Goal: Information Seeking & Learning: Compare options

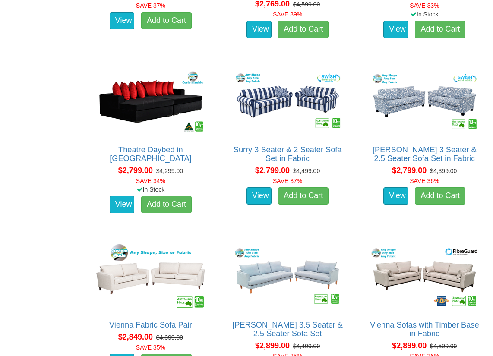
scroll to position [2632, 0]
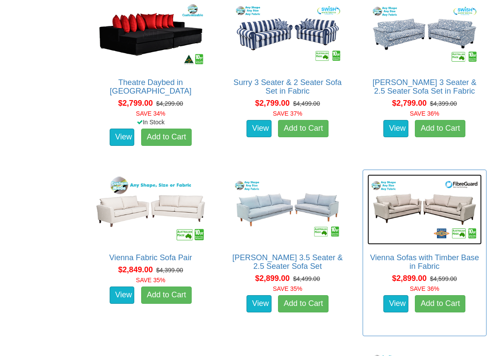
click at [444, 203] on img at bounding box center [424, 209] width 114 height 70
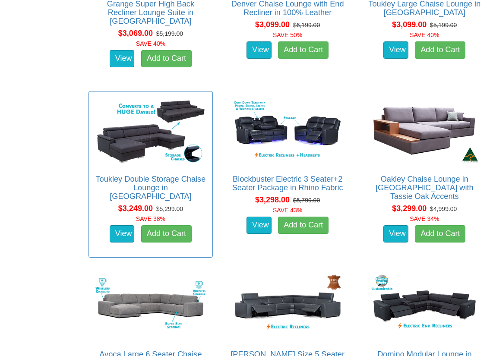
scroll to position [3581, 0]
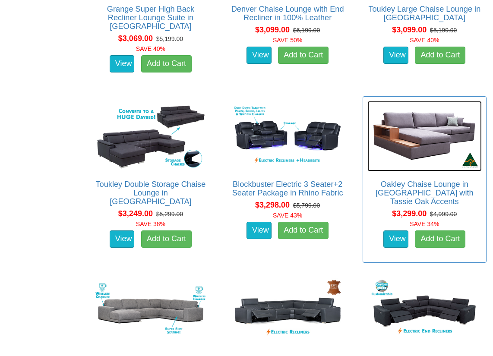
click at [438, 135] on img at bounding box center [424, 136] width 114 height 70
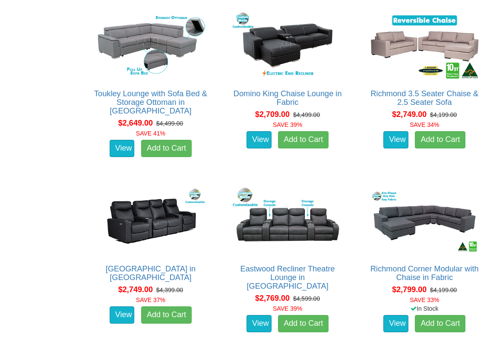
scroll to position [2244, 0]
